Goal: Task Accomplishment & Management: Use online tool/utility

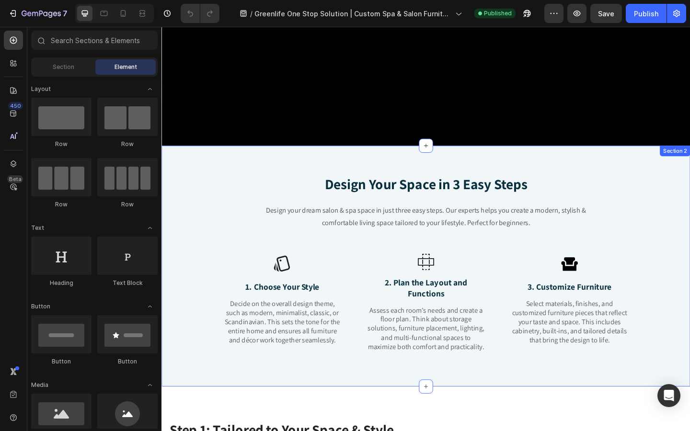
scroll to position [301, 0]
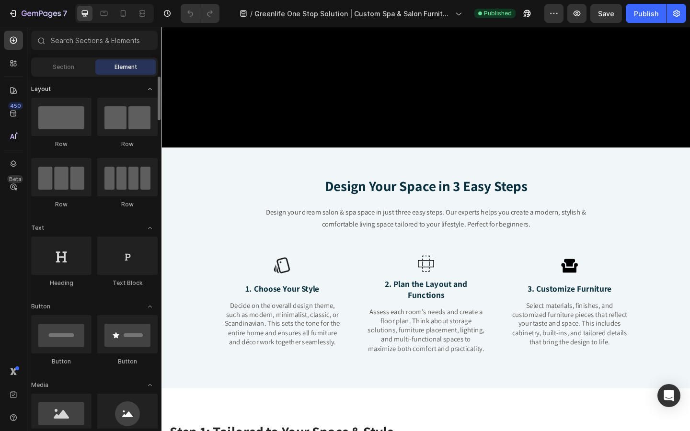
click at [151, 90] on icon "Toggle open" at bounding box center [150, 89] width 8 height 8
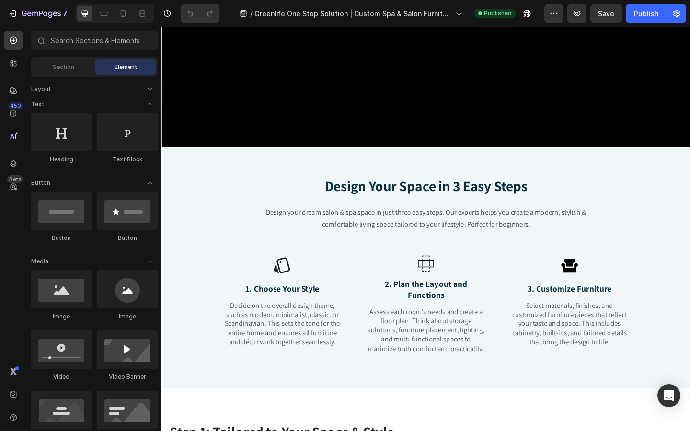
click at [90, 75] on div "Section Element" at bounding box center [94, 67] width 127 height 19
click at [80, 73] on div "Section" at bounding box center [63, 66] width 60 height 15
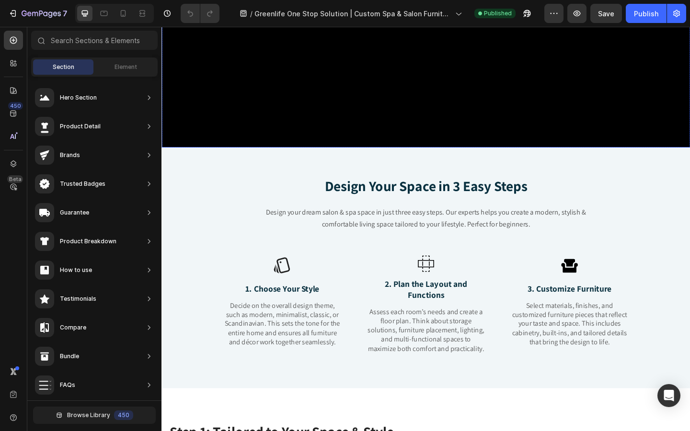
scroll to position [0, 0]
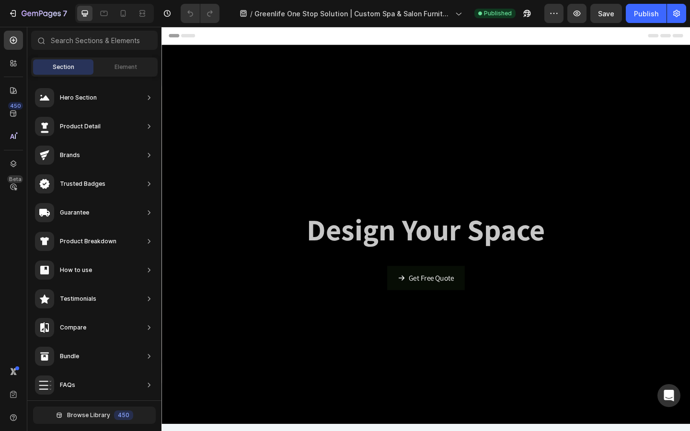
click at [1, 12] on div "7" at bounding box center [35, 13] width 71 height 19
click at [19, 16] on div "7" at bounding box center [37, 14] width 59 height 12
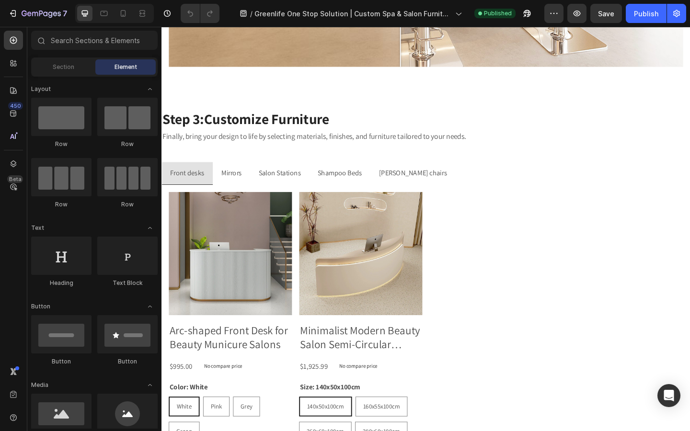
scroll to position [2017, 0]
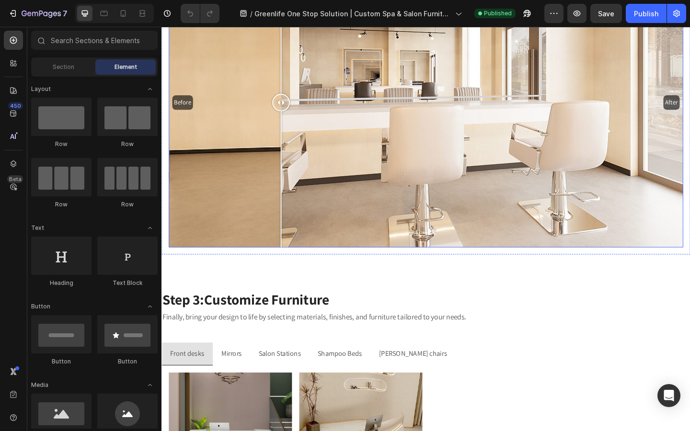
click at [291, 142] on div "Before After" at bounding box center [449, 109] width 560 height 315
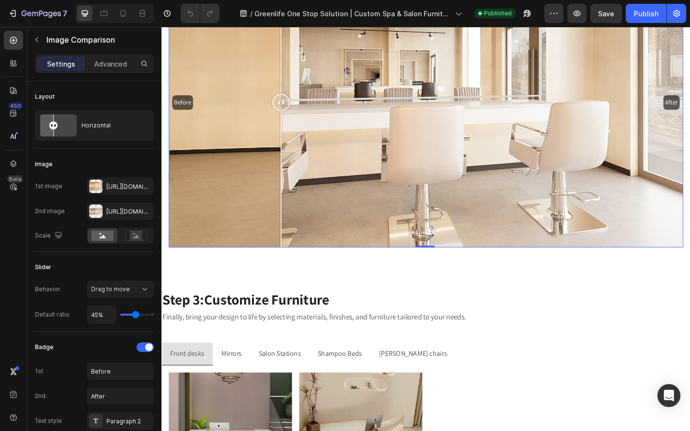
click at [348, 158] on div "Before After" at bounding box center [449, 109] width 560 height 315
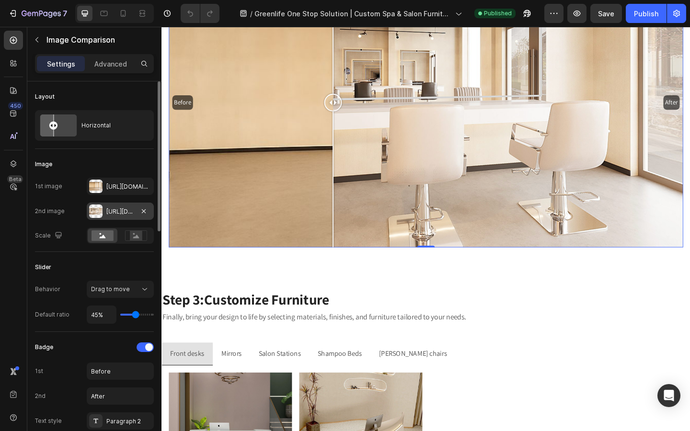
click at [128, 209] on div "Https://cdn.Shopify.Com/s/files/1/0420/1152/5284/files/gempages_496737847470982…" at bounding box center [120, 212] width 28 height 9
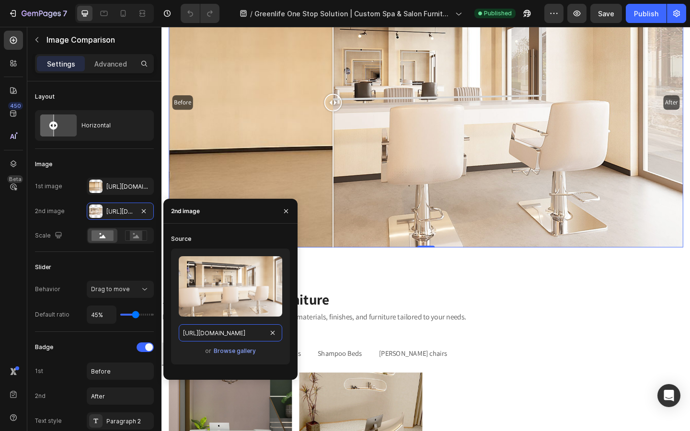
scroll to position [0, 298]
drag, startPoint x: 181, startPoint y: 335, endPoint x: 263, endPoint y: 342, distance: 82.7
click at [263, 342] on div "Upload Image https://cdn.shopify.com/s/files/1/0420/1152/5284/files/gempages_49…" at bounding box center [230, 307] width 119 height 116
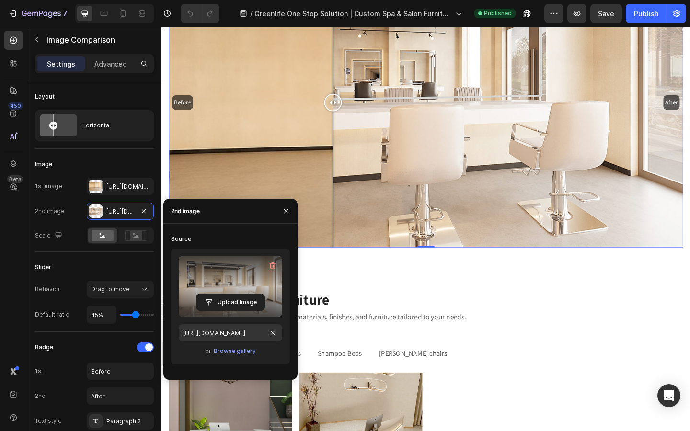
scroll to position [0, 0]
click at [256, 270] on label at bounding box center [231, 286] width 104 height 60
click at [256, 294] on input "file" at bounding box center [231, 302] width 68 height 16
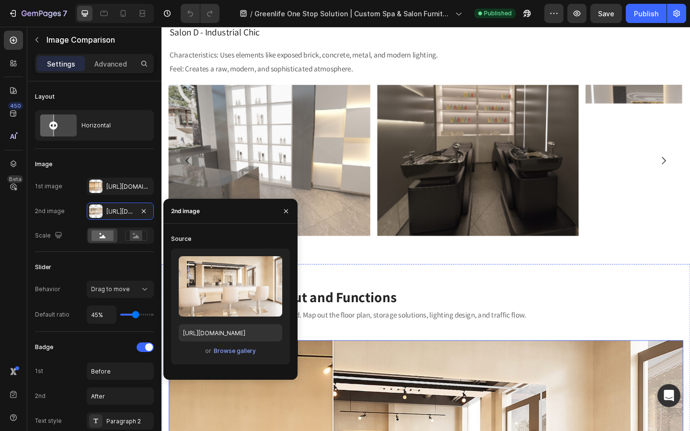
scroll to position [1590, 0]
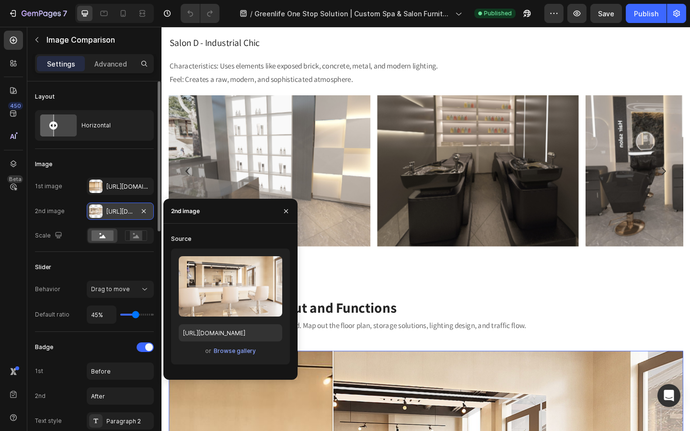
click at [119, 211] on div "Https://cdn.Shopify.Com/s/files/1/0420/1152/5284/files/gempages_496737847470982…" at bounding box center [120, 212] width 28 height 9
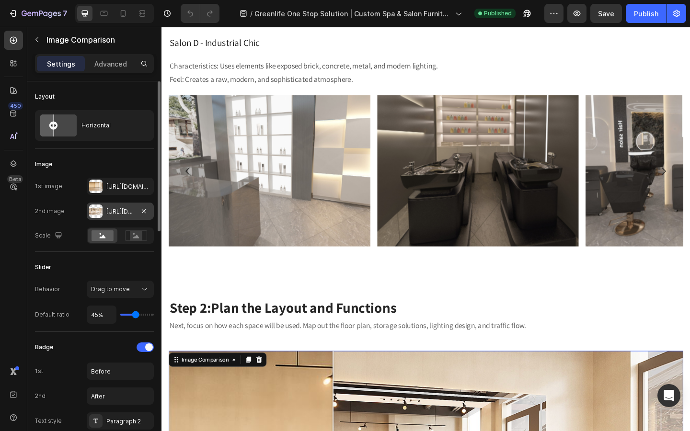
click at [119, 211] on div "Https://cdn.Shopify.Com/s/files/1/0420/1152/5284/files/gempages_496737847470982…" at bounding box center [120, 212] width 28 height 9
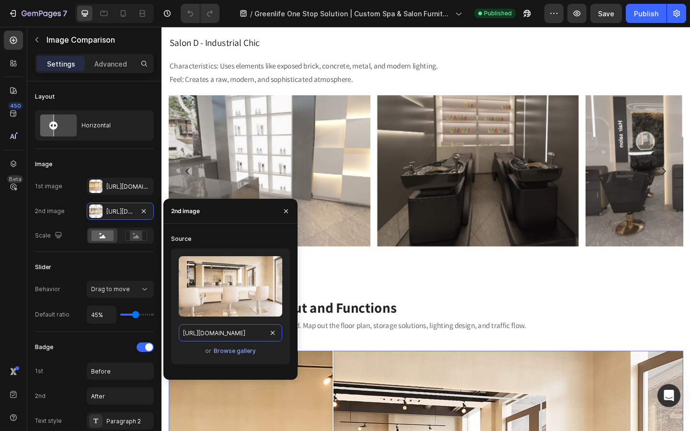
scroll to position [0, 298]
drag, startPoint x: 388, startPoint y: 364, endPoint x: 320, endPoint y: 371, distance: 68.4
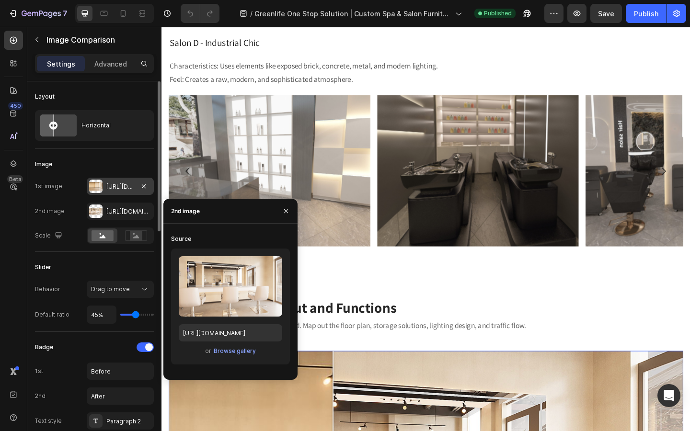
click at [111, 187] on div "Https://cdn.Shopify.Com/s/files/1/0420/1152/5284/files/gempages_496737847470982…" at bounding box center [120, 187] width 28 height 9
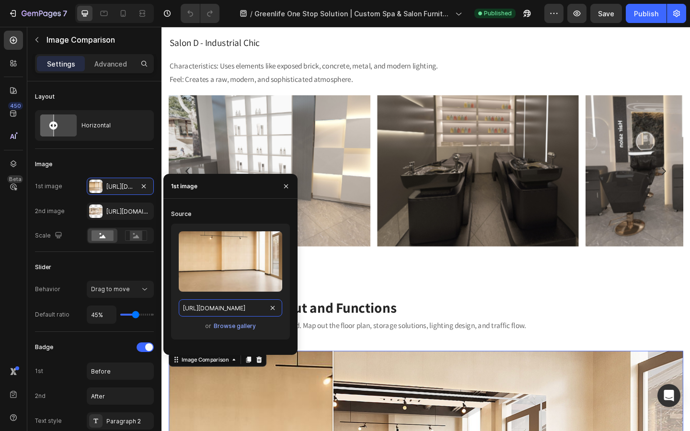
scroll to position [0, 293]
drag, startPoint x: 229, startPoint y: 312, endPoint x: 277, endPoint y: 314, distance: 48.0
click at [277, 314] on input "https://cdn.shopify.com/s/files/1/0420/1152/5284/files/gempages_496737847470982…" at bounding box center [231, 308] width 104 height 17
click at [252, 173] on img at bounding box center [279, 184] width 220 height 164
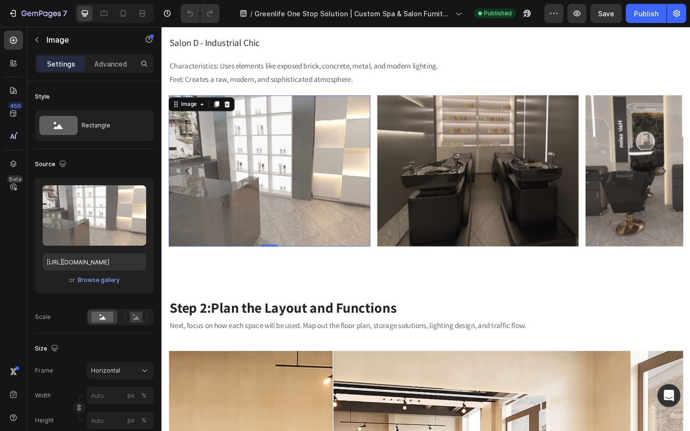
click at [253, 203] on img at bounding box center [279, 184] width 220 height 164
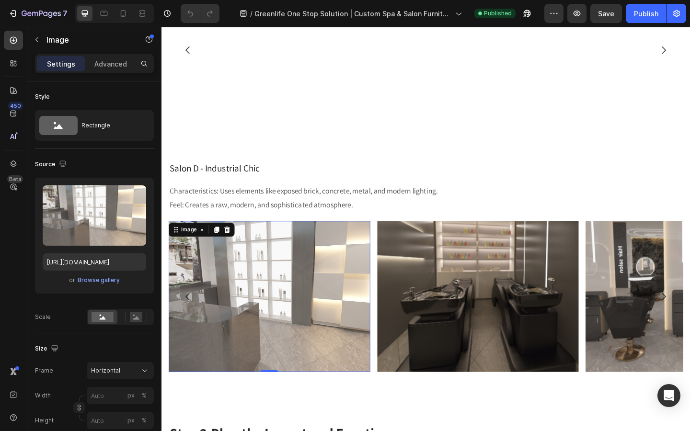
scroll to position [1453, 0]
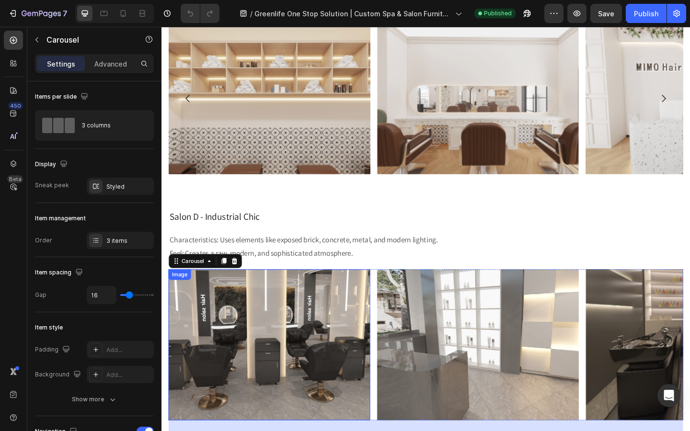
scroll to position [1255, 0]
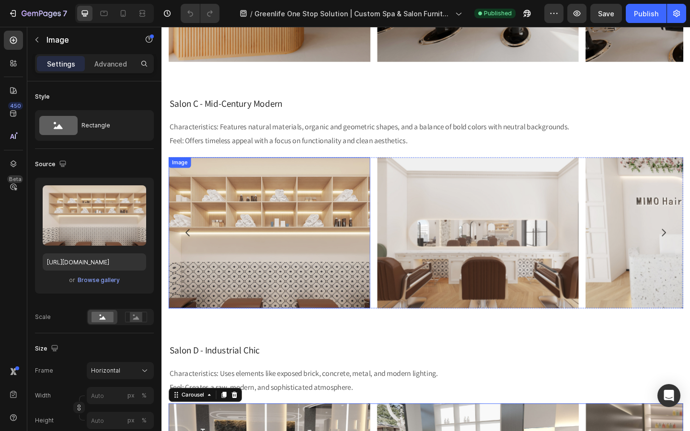
click at [280, 280] on img at bounding box center [279, 251] width 220 height 164
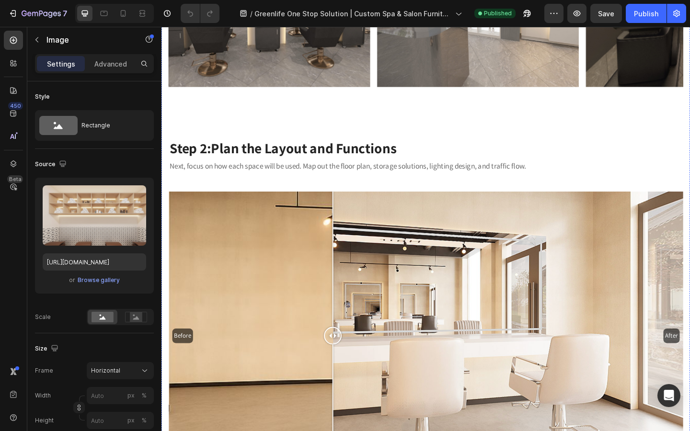
scroll to position [1847, 0]
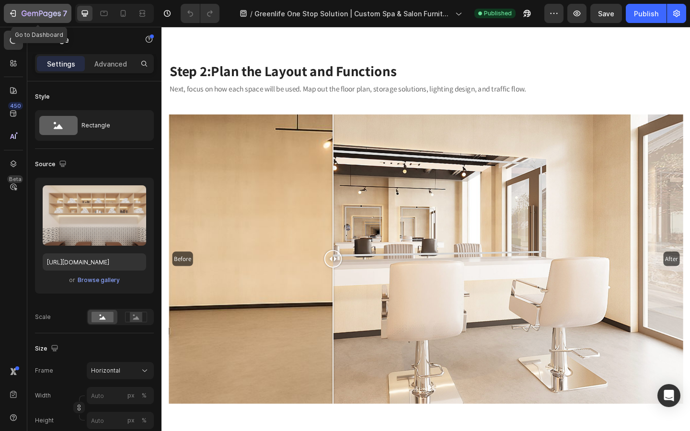
click at [16, 16] on icon "button" at bounding box center [13, 14] width 10 height 10
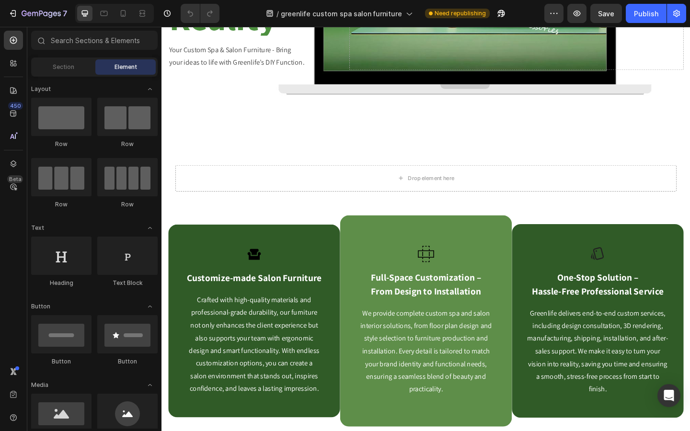
scroll to position [178, 0]
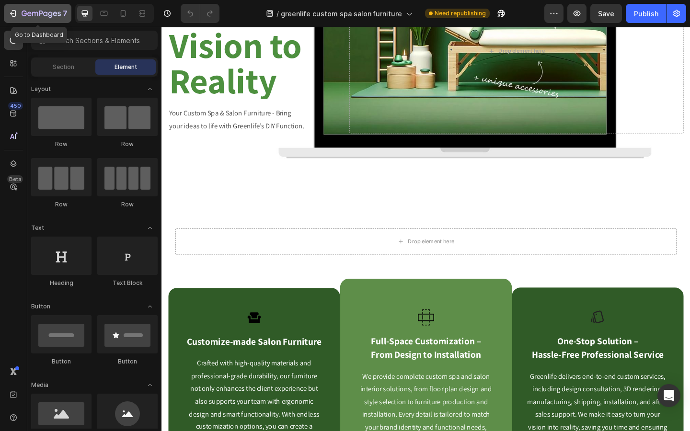
click at [15, 18] on icon "button" at bounding box center [13, 14] width 10 height 10
